Goal: Task Accomplishment & Management: Complete application form

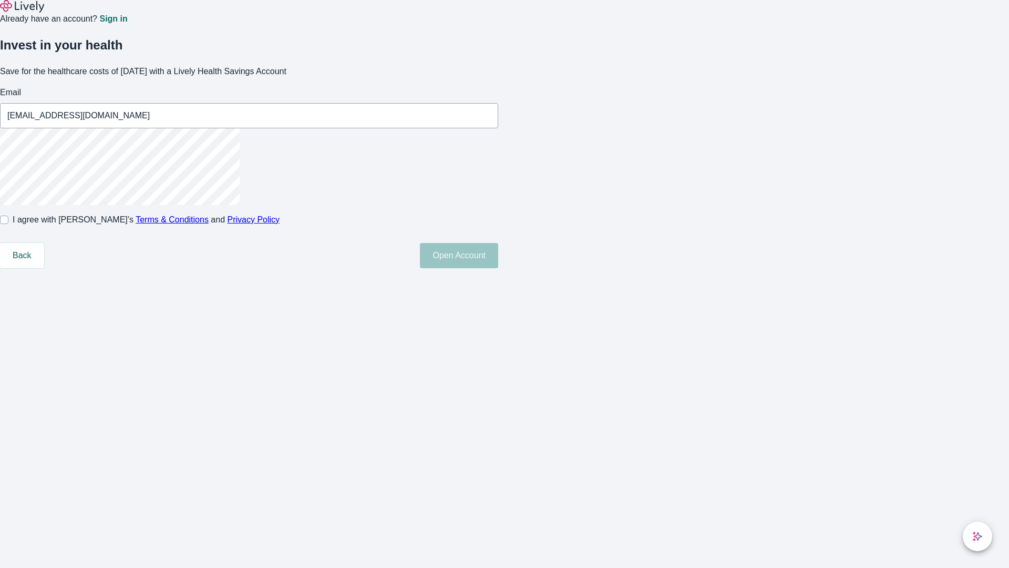
click at [8, 224] on input "I agree with Lively’s Terms & Conditions and Privacy Policy" at bounding box center [4, 219] width 8 height 8
checkbox input "true"
click at [498, 268] on button "Open Account" at bounding box center [459, 255] width 78 height 25
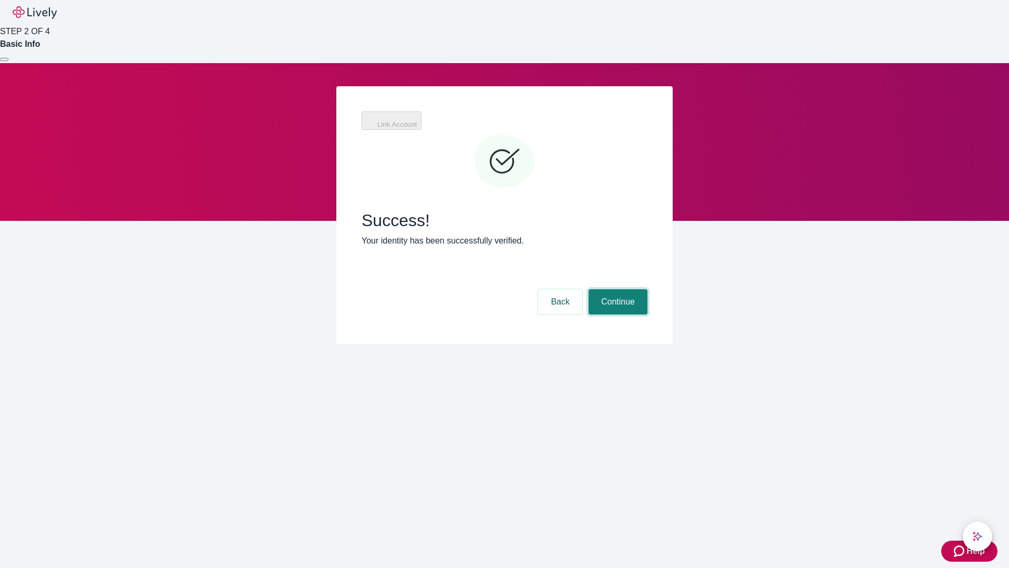
click at [617, 289] on button "Continue" at bounding box center [618, 301] width 59 height 25
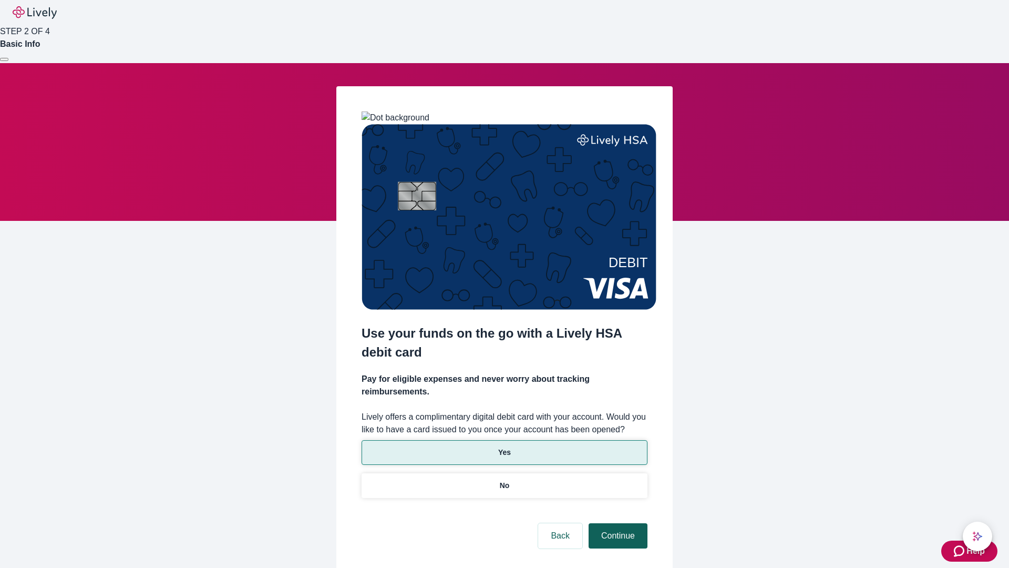
click at [504, 480] on p "No" at bounding box center [505, 485] width 10 height 11
click at [617, 523] on button "Continue" at bounding box center [618, 535] width 59 height 25
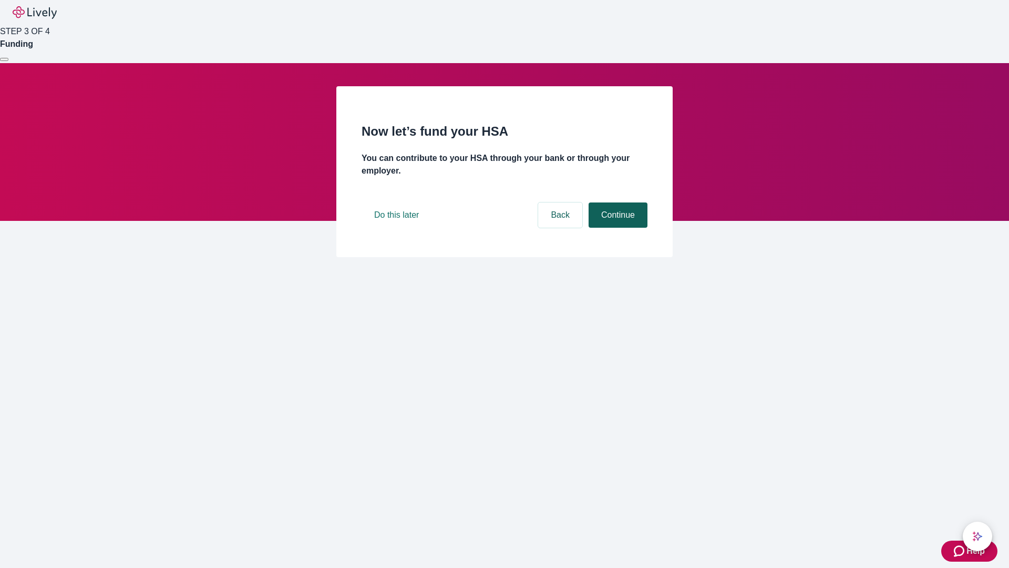
click at [617, 228] on button "Continue" at bounding box center [618, 214] width 59 height 25
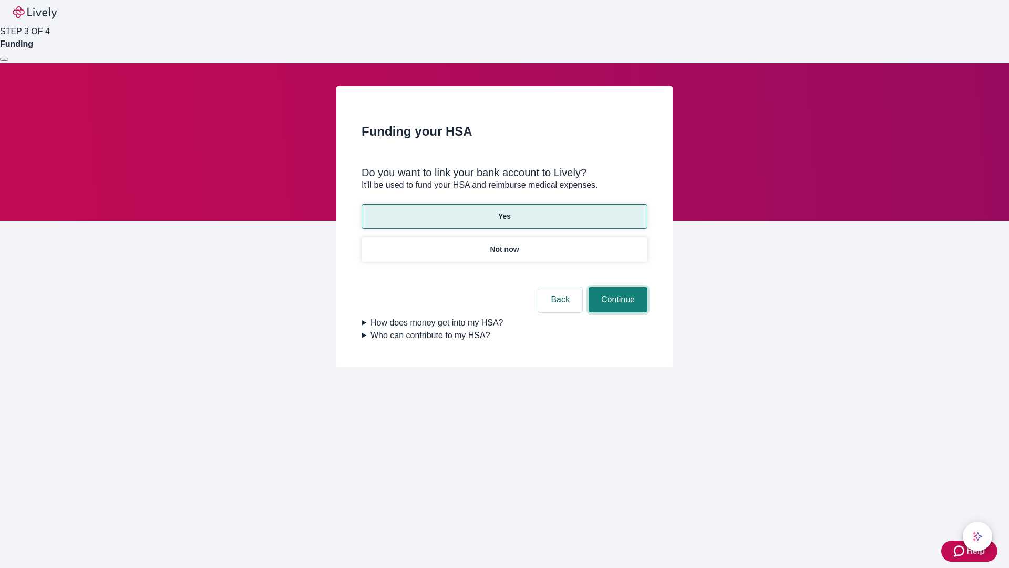
click at [617, 287] on button "Continue" at bounding box center [618, 299] width 59 height 25
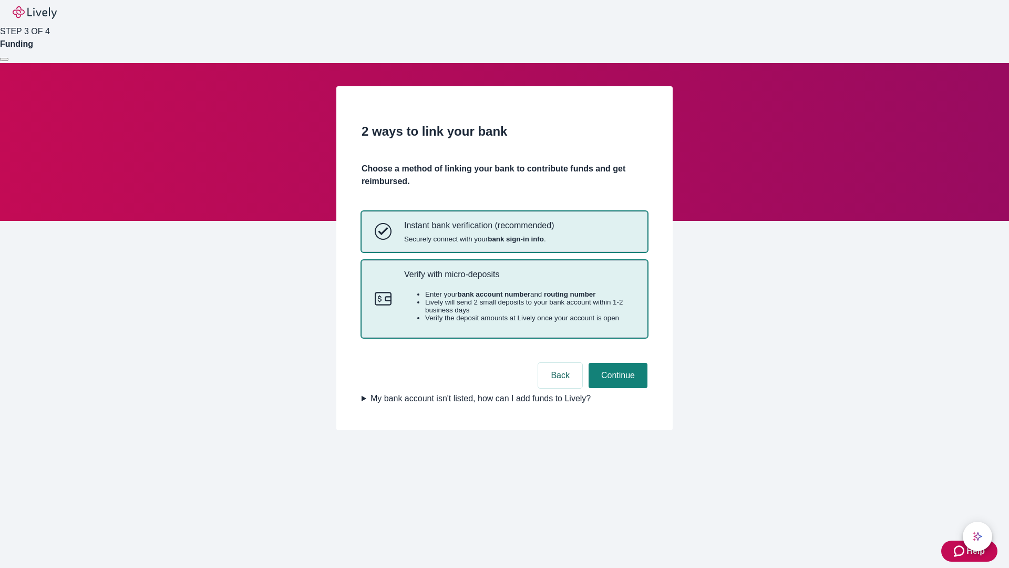
click at [519, 279] on p "Verify with micro-deposits" at bounding box center [519, 274] width 230 height 10
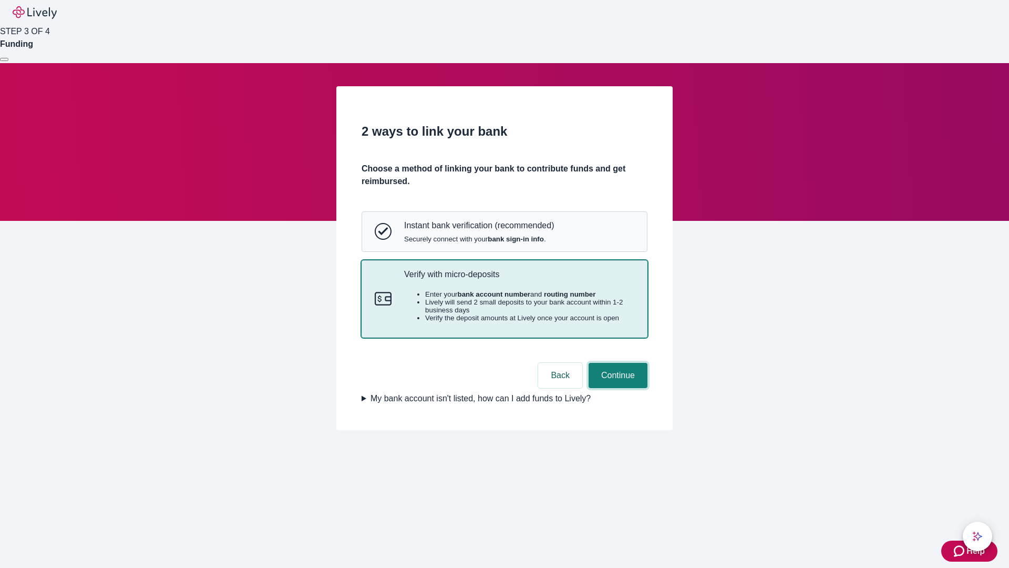
click at [617, 388] on button "Continue" at bounding box center [618, 375] width 59 height 25
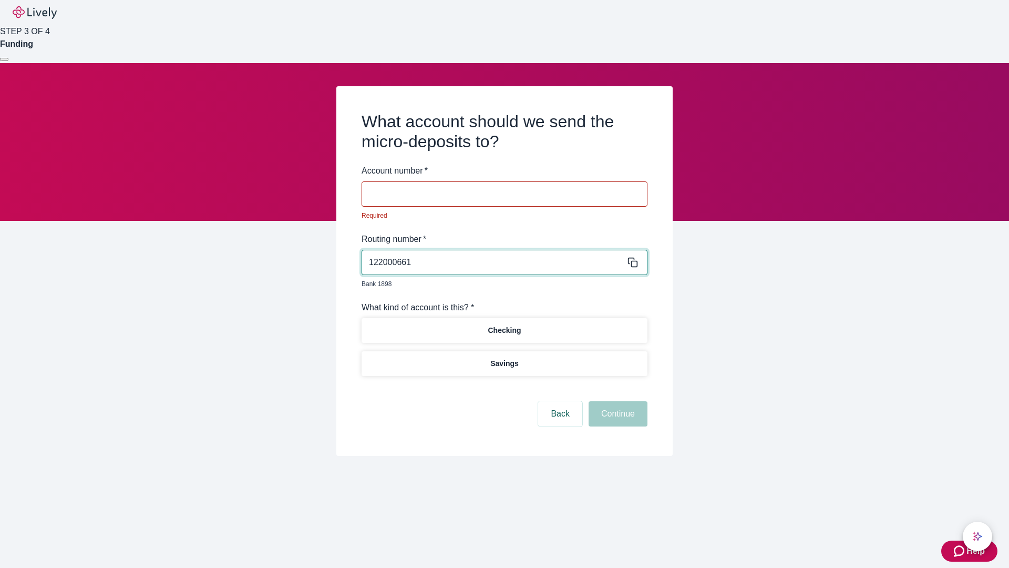
type input "122000661"
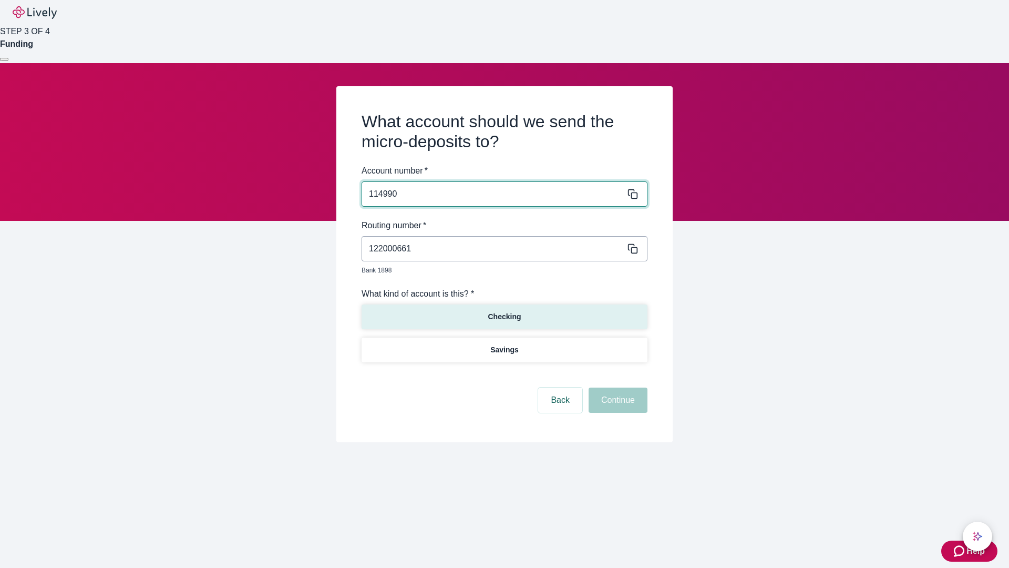
type input "114990"
click at [504, 311] on p "Checking" at bounding box center [504, 316] width 33 height 11
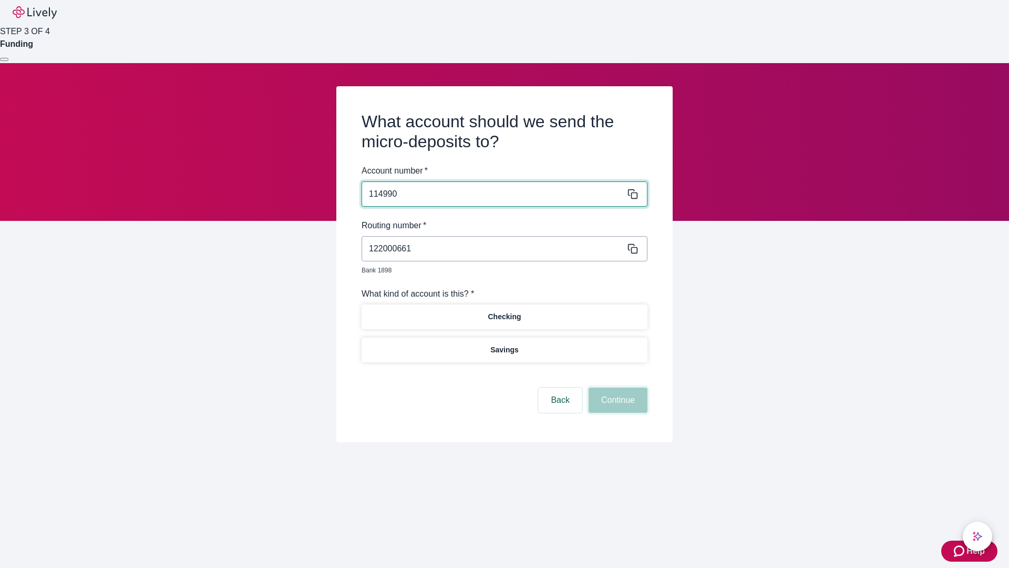
click at [617, 388] on button "Continue" at bounding box center [618, 399] width 59 height 25
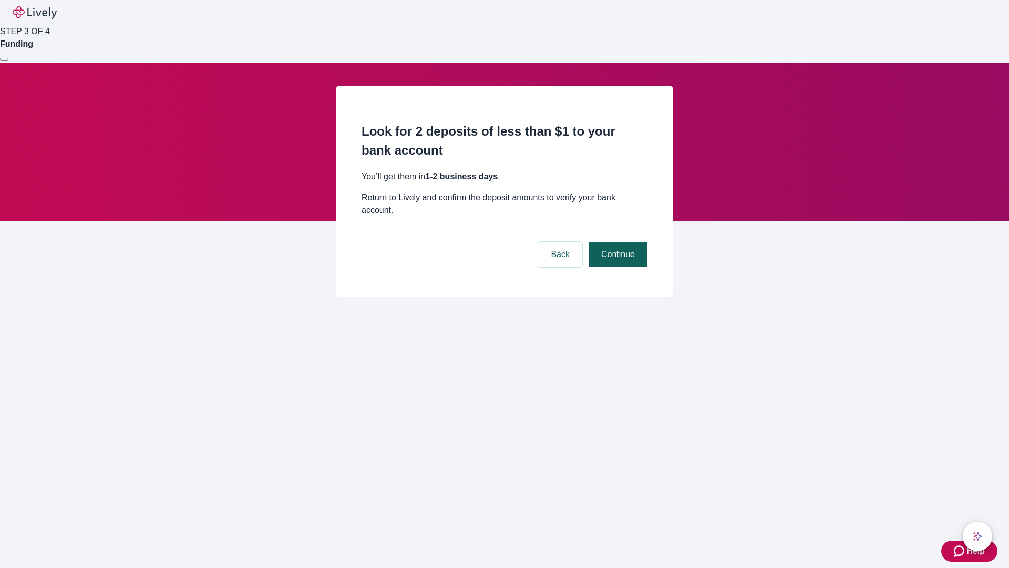
click at [617, 242] on button "Continue" at bounding box center [618, 254] width 59 height 25
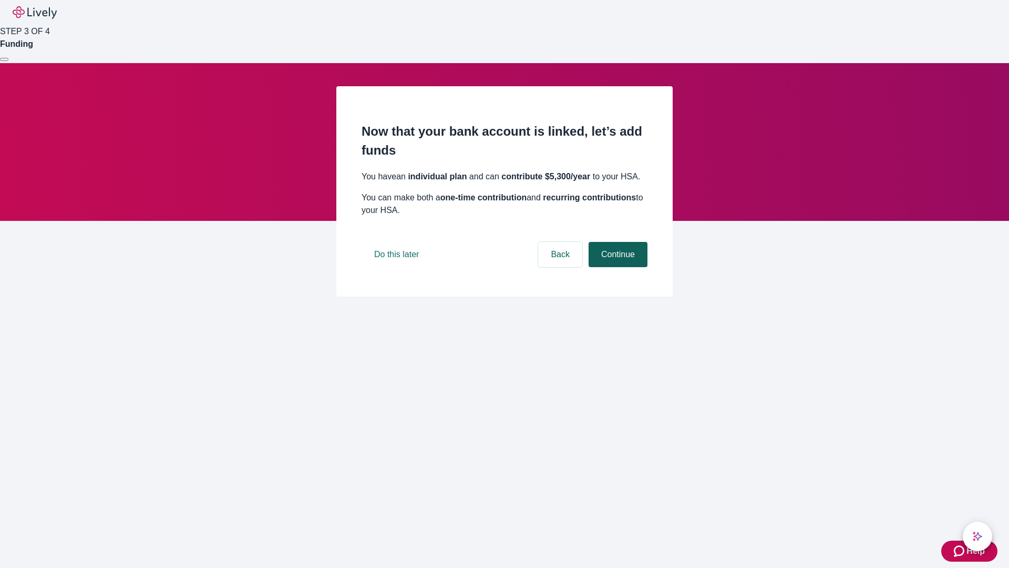
click at [617, 267] on button "Continue" at bounding box center [618, 254] width 59 height 25
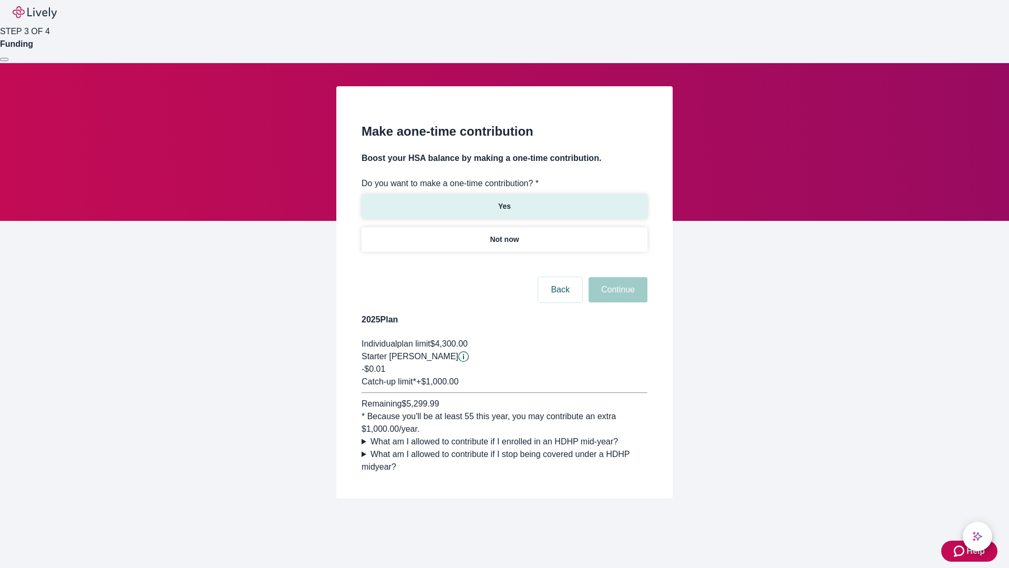
click at [504, 201] on p "Yes" at bounding box center [504, 206] width 13 height 11
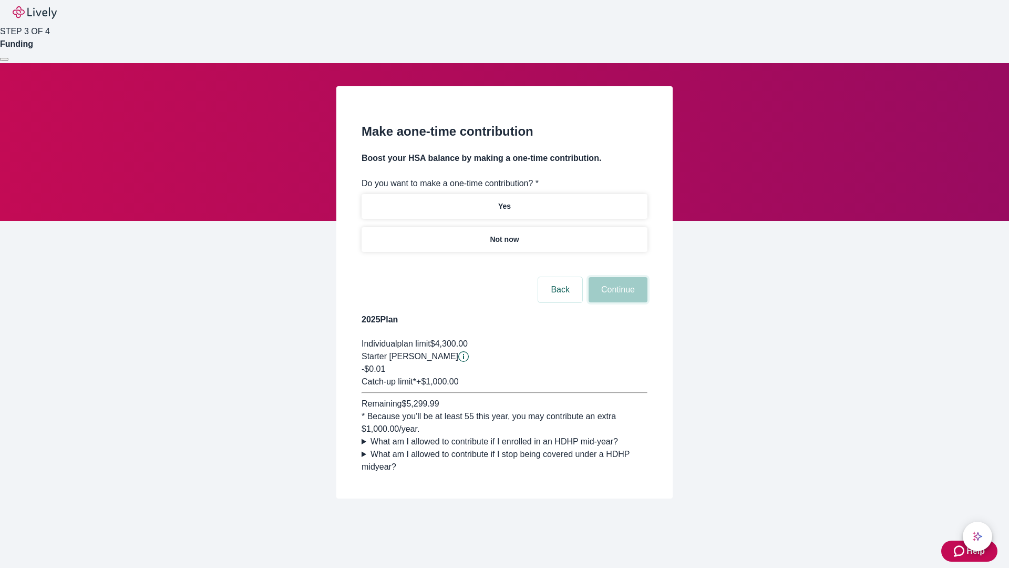
click at [617, 302] on button "Continue" at bounding box center [618, 289] width 59 height 25
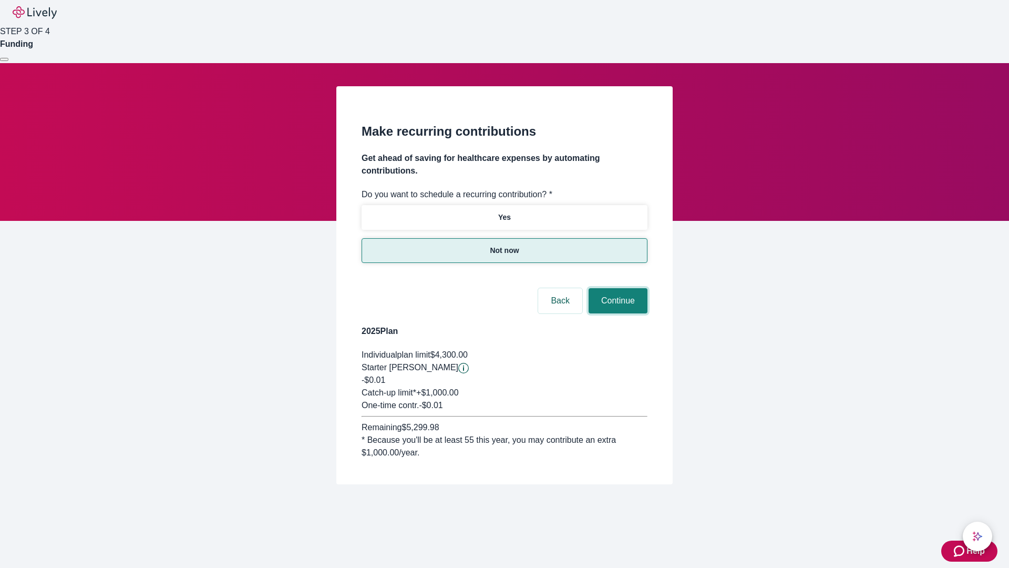
click at [617, 288] on button "Continue" at bounding box center [618, 300] width 59 height 25
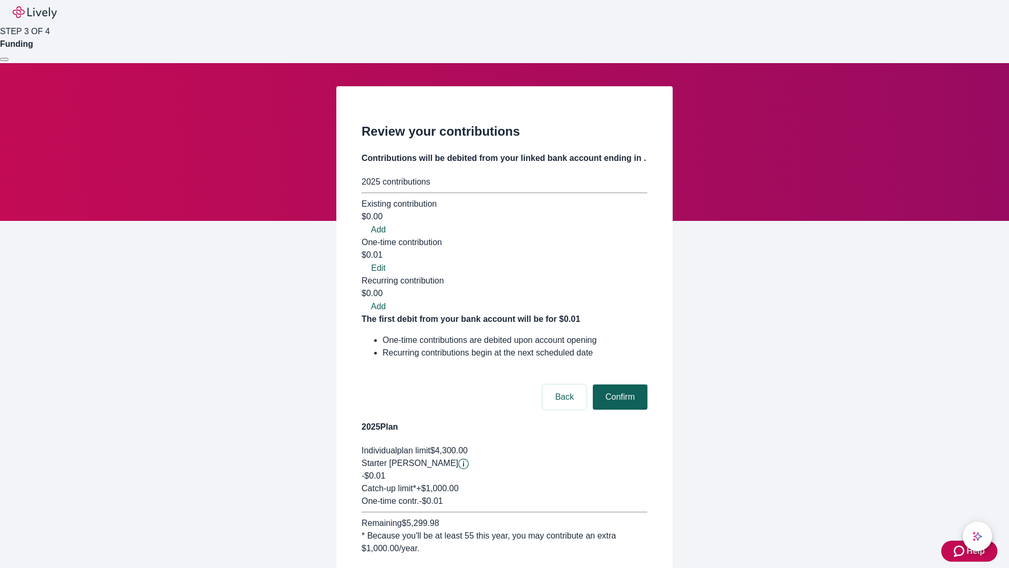
click at [619, 384] on button "Confirm" at bounding box center [620, 396] width 55 height 25
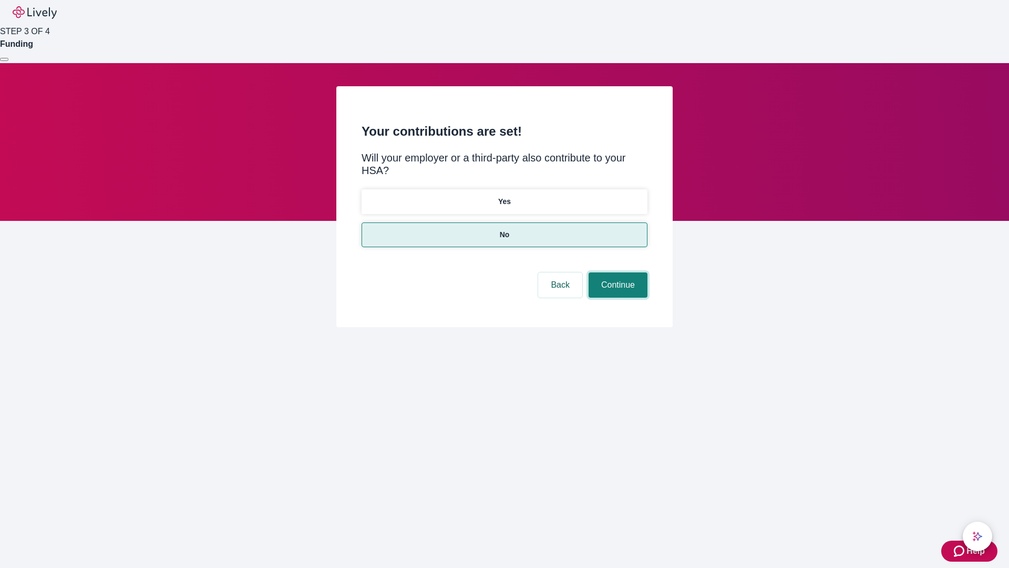
click at [617, 272] on button "Continue" at bounding box center [618, 284] width 59 height 25
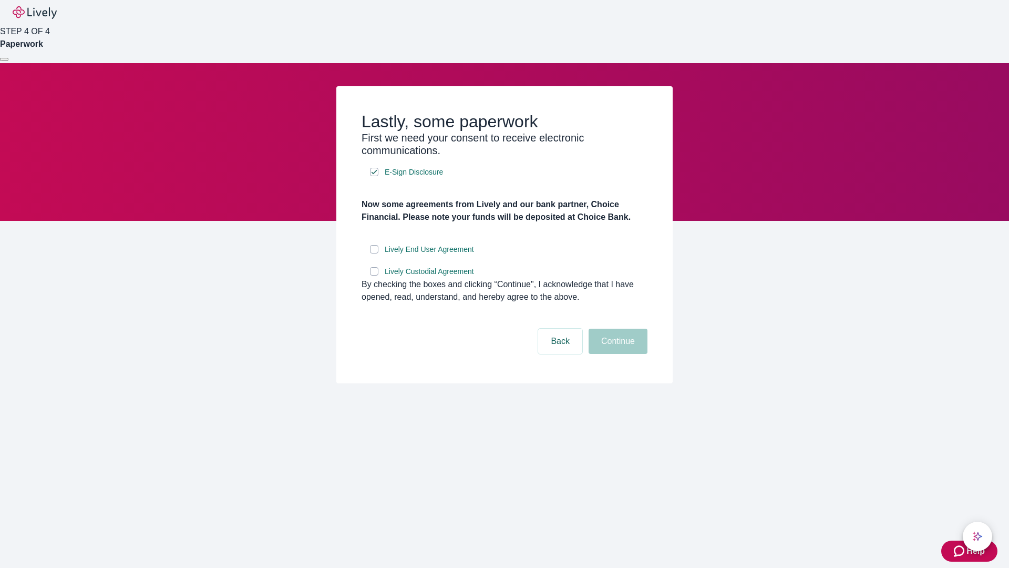
click at [374, 253] on input "Lively End User Agreement" at bounding box center [374, 249] width 8 height 8
checkbox input "true"
click at [374, 275] on input "Lively Custodial Agreement" at bounding box center [374, 271] width 8 height 8
checkbox input "true"
click at [617, 354] on button "Continue" at bounding box center [618, 341] width 59 height 25
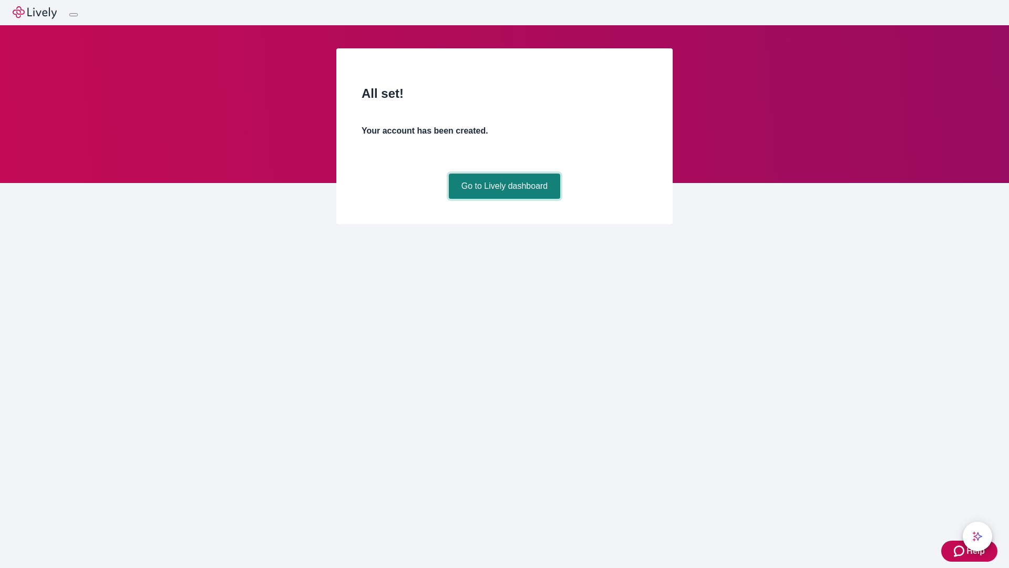
click at [504, 199] on link "Go to Lively dashboard" at bounding box center [505, 185] width 112 height 25
